Goal: Transaction & Acquisition: Purchase product/service

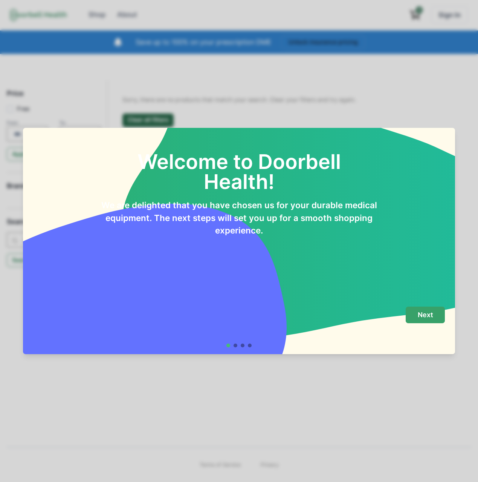
click at [434, 316] on button "Next" at bounding box center [425, 315] width 39 height 17
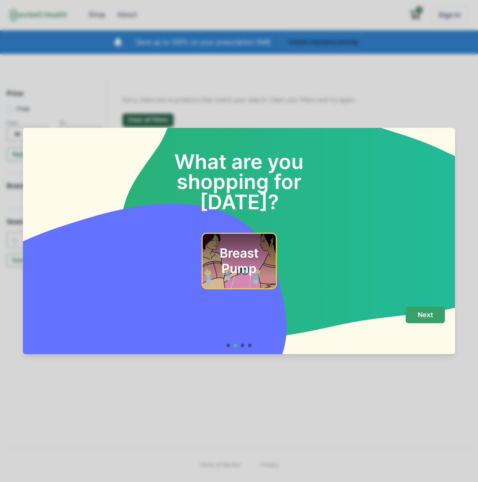
click at [433, 316] on p "Next" at bounding box center [425, 315] width 15 height 8
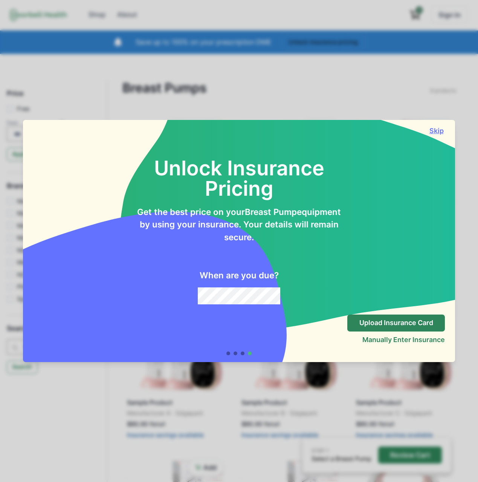
click at [436, 129] on button "Skip" at bounding box center [436, 131] width 17 height 8
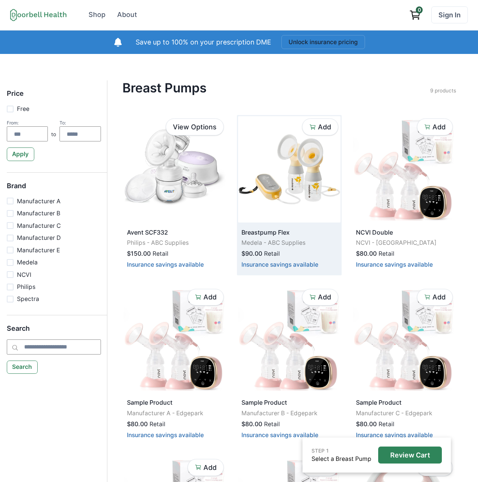
click at [297, 168] on img at bounding box center [289, 169] width 102 height 106
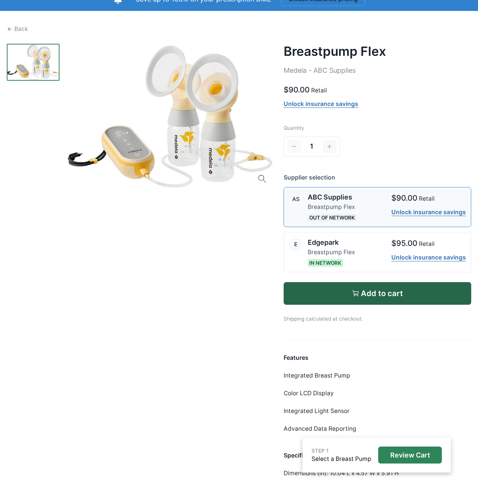
scroll to position [48, 0]
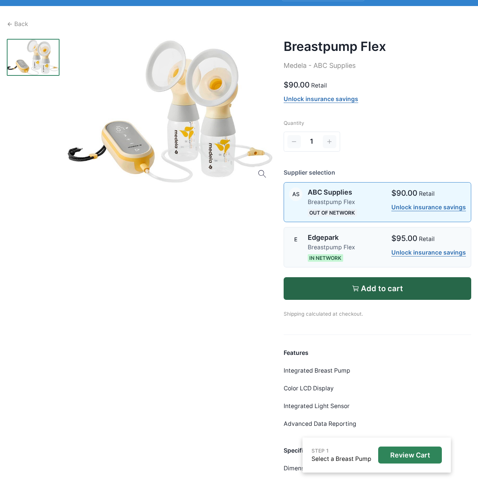
click at [348, 236] on p "Edgepark" at bounding box center [331, 238] width 47 height 10
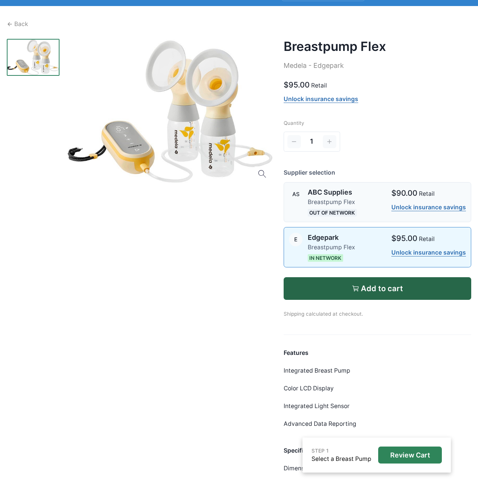
click at [348, 200] on p "Breastpump Flex" at bounding box center [331, 202] width 47 height 9
